Goal: Understand process/instructions: Learn how to perform a task or action

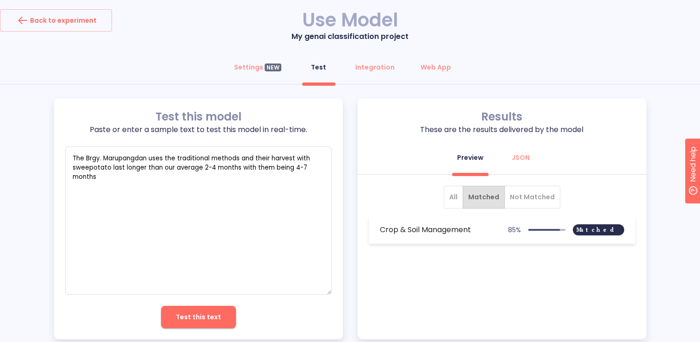
click at [525, 184] on div "All Matched Not Matched Crop & Soil Management 85 % Matched" at bounding box center [502, 217] width 289 height 87
click at [458, 191] on span "All" at bounding box center [453, 197] width 8 height 12
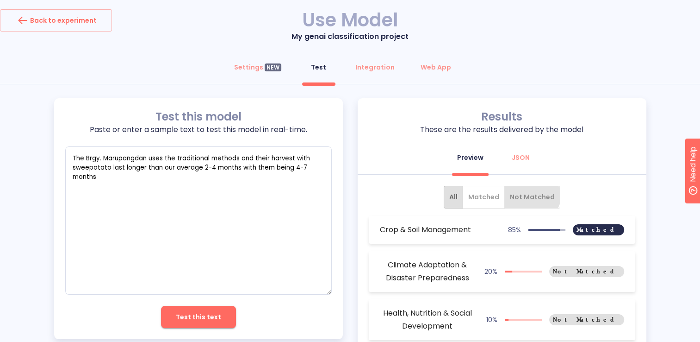
click at [522, 188] on button "Not Matched" at bounding box center [532, 197] width 56 height 23
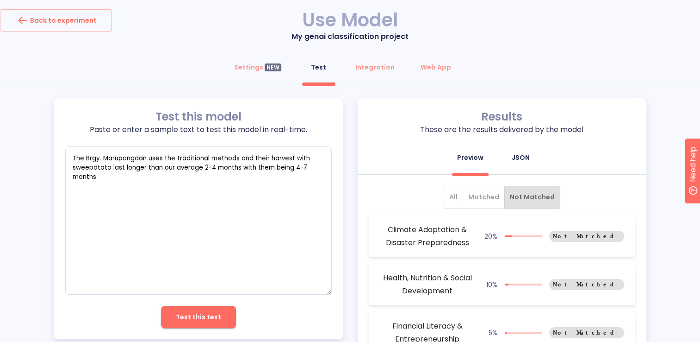
click at [517, 154] on div "JSON" at bounding box center [521, 157] width 18 height 9
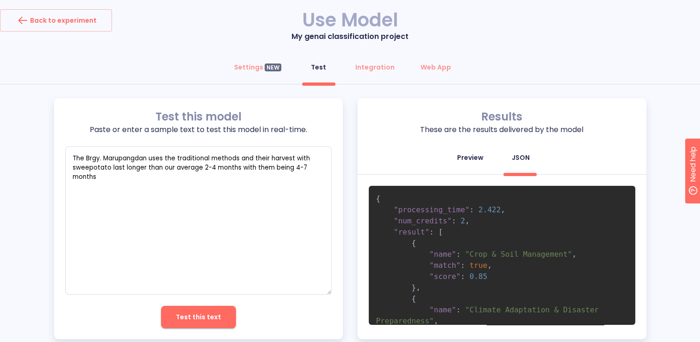
click at [478, 155] on div "Preview" at bounding box center [470, 157] width 26 height 9
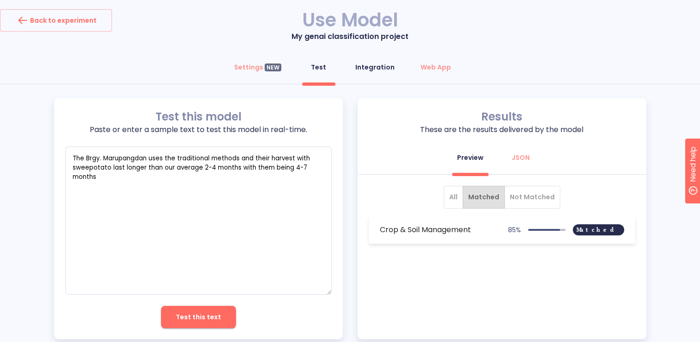
click at [366, 65] on div "Integration" at bounding box center [374, 66] width 39 height 9
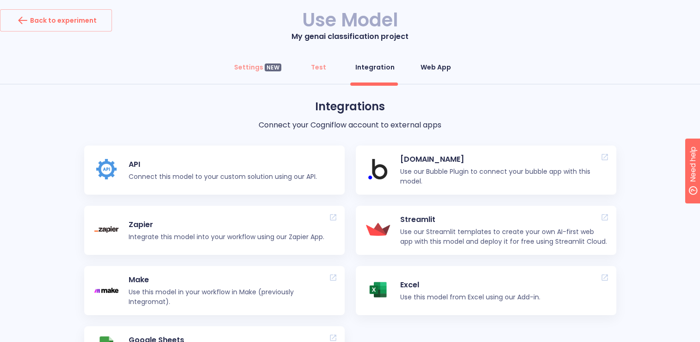
click at [430, 73] on button "Web App" at bounding box center [436, 67] width 42 height 22
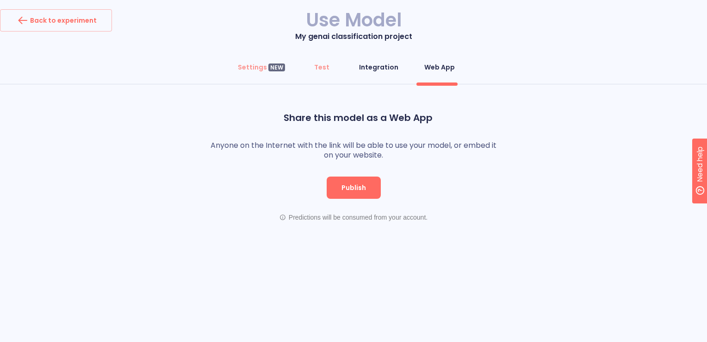
click at [361, 67] on div "Integration" at bounding box center [378, 66] width 39 height 9
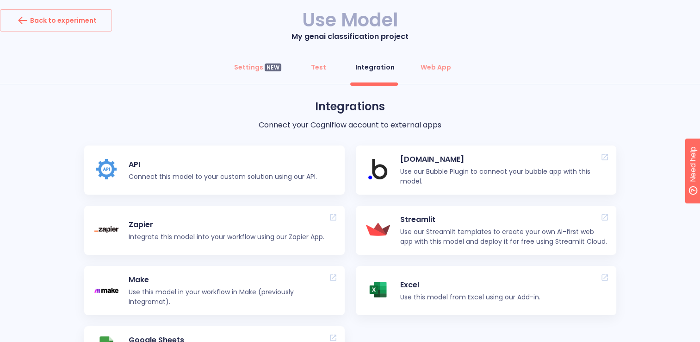
click at [226, 176] on p "Connect this model to your custom solution using our API." at bounding box center [223, 177] width 188 height 10
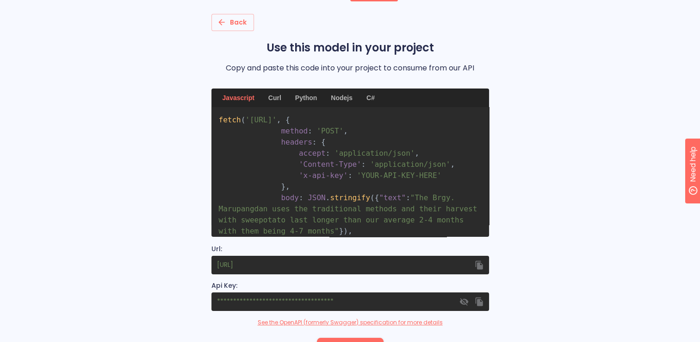
scroll to position [20, 0]
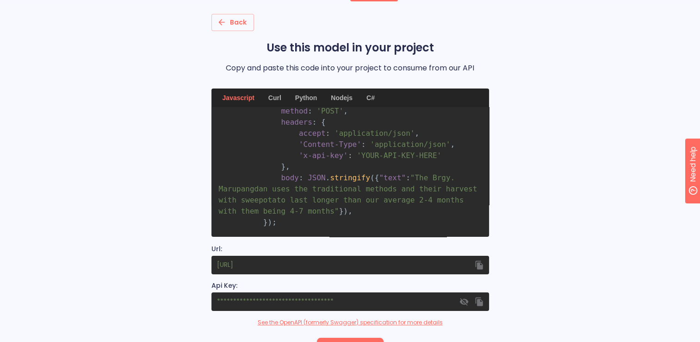
click at [278, 97] on div "Curl" at bounding box center [275, 97] width 24 height 19
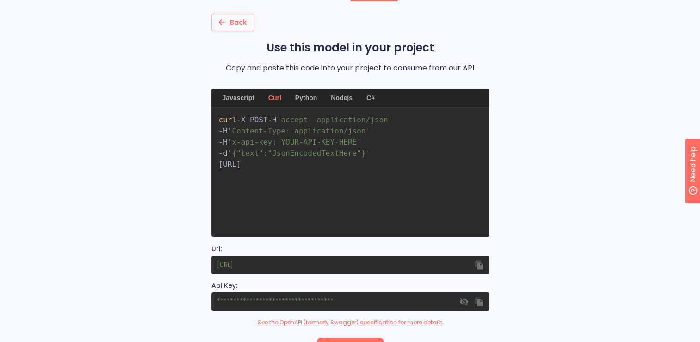
click at [236, 95] on div "Javascript" at bounding box center [238, 97] width 43 height 19
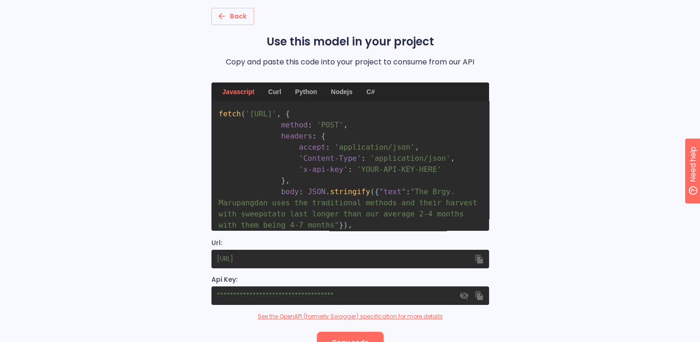
scroll to position [0, 0]
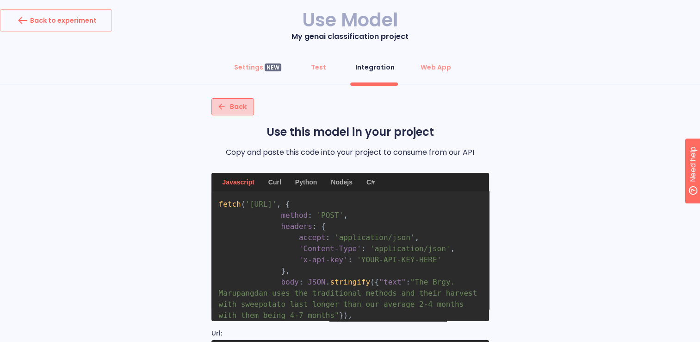
click at [228, 107] on span "Back" at bounding box center [233, 107] width 28 height 12
